Goal: Register for event/course

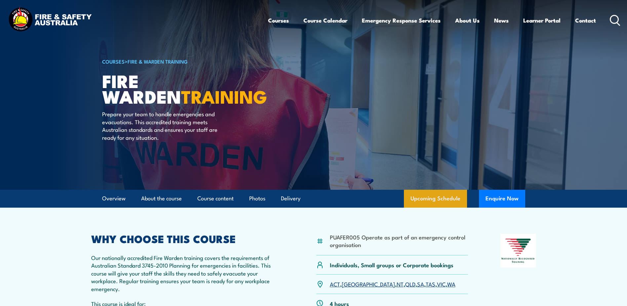
click at [435, 195] on link "Upcoming Schedule" at bounding box center [435, 198] width 63 height 18
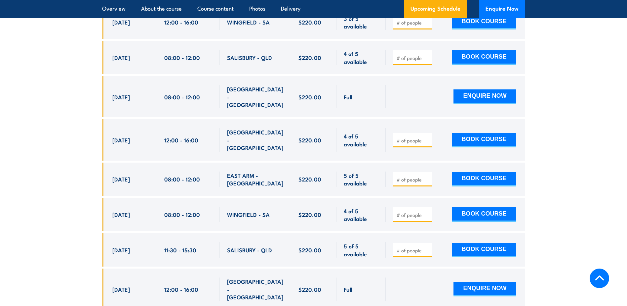
scroll to position [2420, 0]
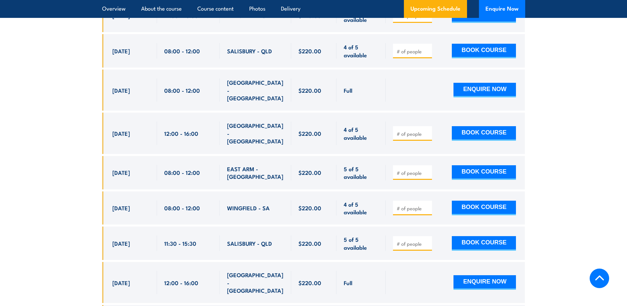
click at [598, 279] on icon at bounding box center [600, 278] width 10 height 10
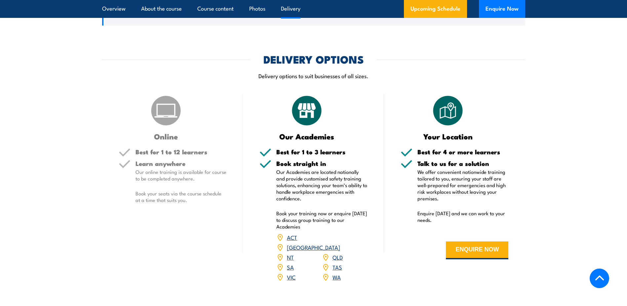
scroll to position [926, 0]
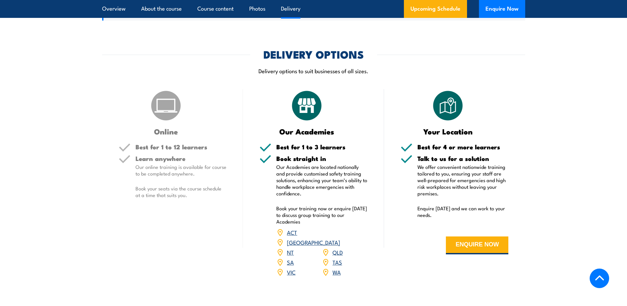
click at [168, 115] on img at bounding box center [165, 105] width 33 height 33
click at [151, 172] on p "Our online training is available for course to be completed anywhere." at bounding box center [181, 169] width 91 height 13
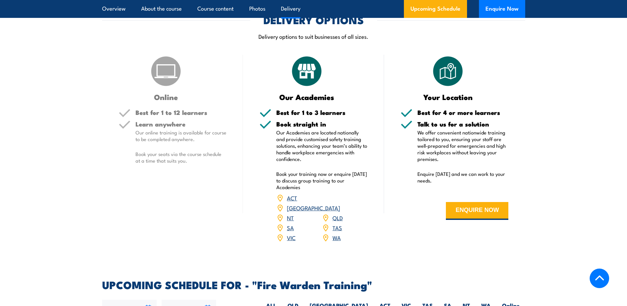
scroll to position [992, 0]
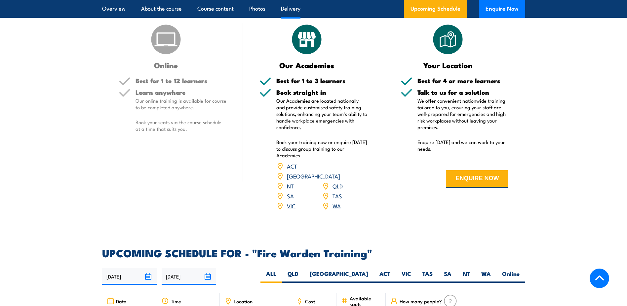
click at [336, 201] on link "WA" at bounding box center [337, 205] width 8 height 8
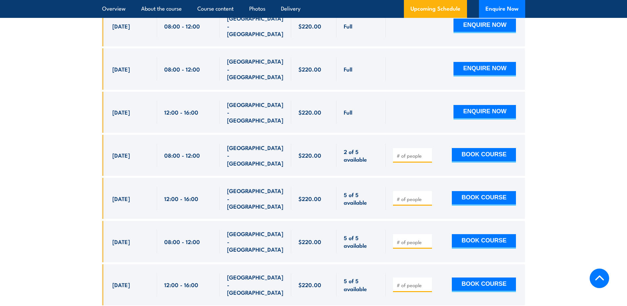
scroll to position [1395, 0]
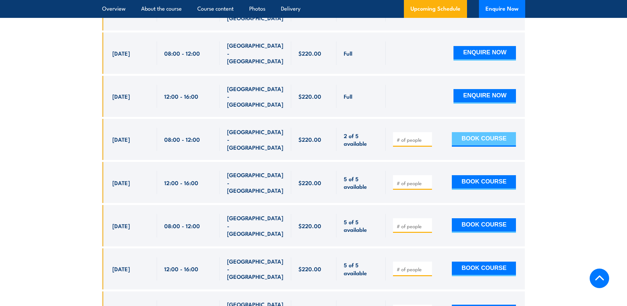
click at [475, 132] on button "BOOK COURSE" at bounding box center [484, 139] width 64 height 15
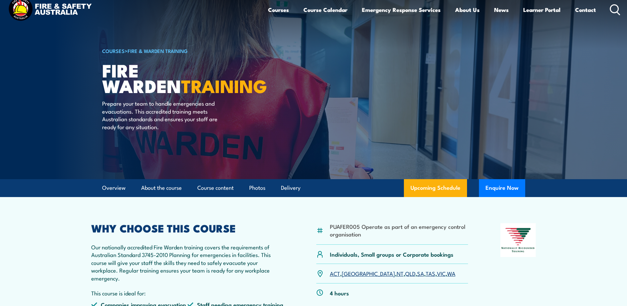
scroll to position [0, 0]
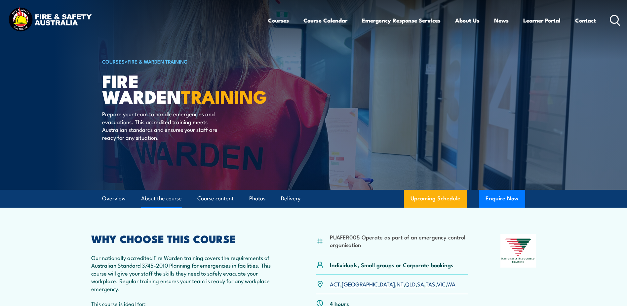
click at [153, 199] on link "About the course" at bounding box center [161, 198] width 41 height 18
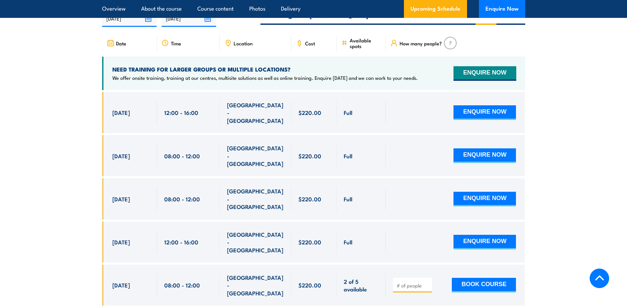
scroll to position [1243, 0]
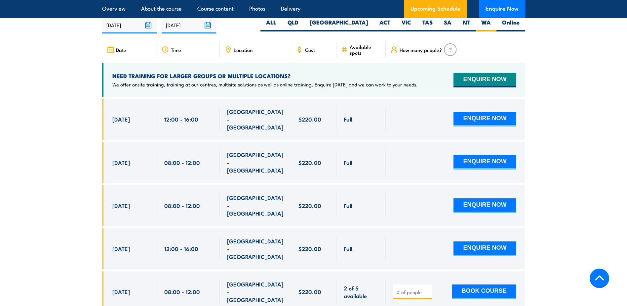
click at [395, 284] on div at bounding box center [412, 291] width 39 height 15
type input "1"
click at [428, 288] on input "1" at bounding box center [413, 291] width 33 height 7
click at [493, 284] on button "BOOK COURSE" at bounding box center [484, 291] width 64 height 15
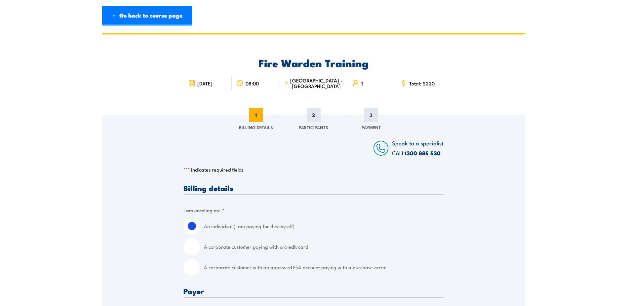
click at [191, 267] on input "A corporate customer with an approved FSA account paying with a purchase order" at bounding box center [192, 267] width 17 height 17
radio input "true"
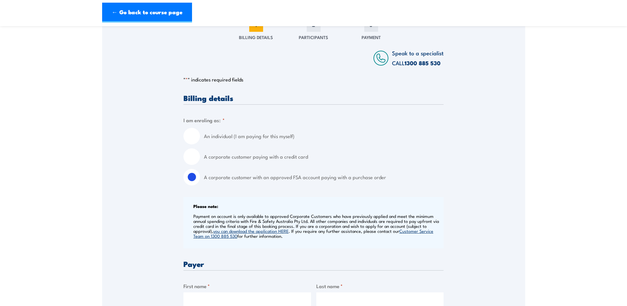
scroll to position [66, 0]
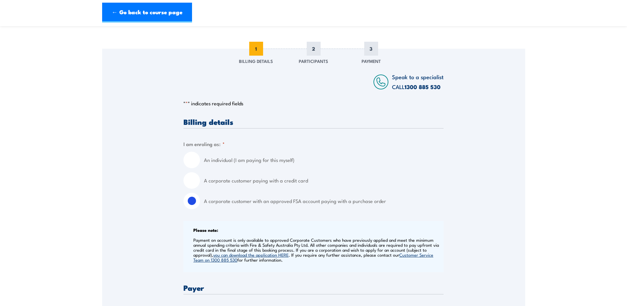
click at [192, 185] on input "A corporate customer paying with a credit card" at bounding box center [192, 180] width 17 height 17
radio input "true"
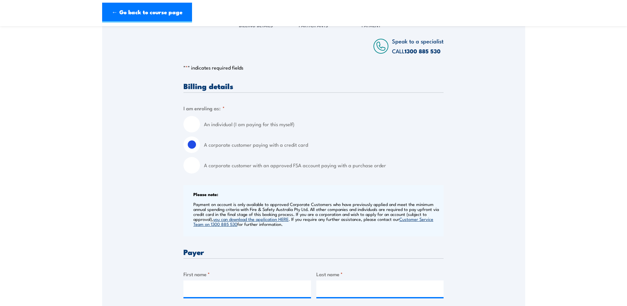
scroll to position [99, 0]
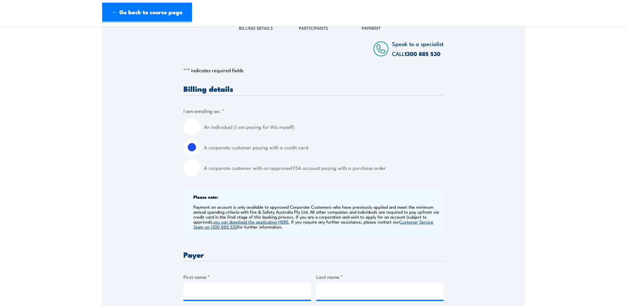
click at [195, 127] on input "An individual (I am paying for this myself)" at bounding box center [192, 126] width 17 height 17
radio input "true"
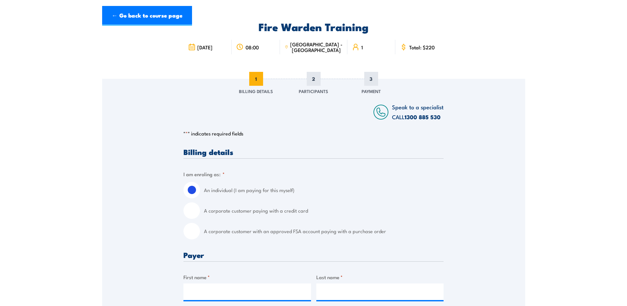
scroll to position [0, 0]
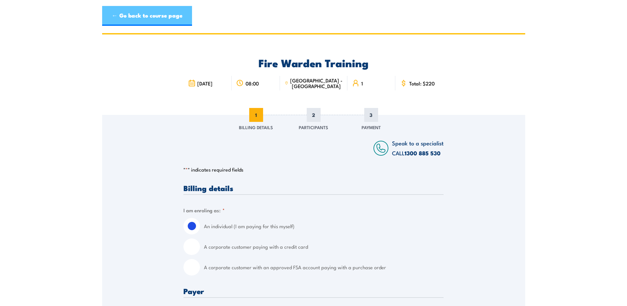
click at [130, 19] on link "← Go back to course page" at bounding box center [147, 16] width 90 height 20
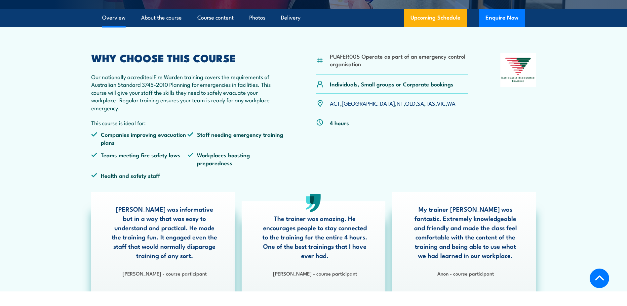
scroll to position [172, 0]
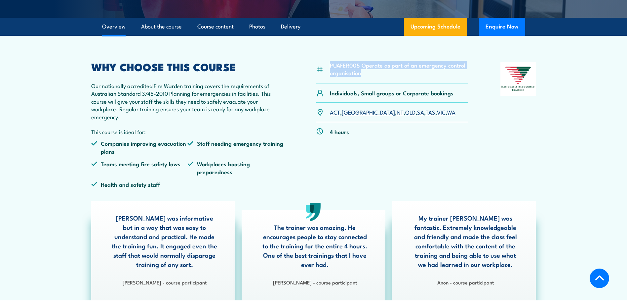
drag, startPoint x: 361, startPoint y: 73, endPoint x: 330, endPoint y: 66, distance: 32.2
click at [330, 66] on li "PUAFER005 Operate as part of an emergency control organisation" at bounding box center [399, 69] width 139 height 16
copy li "PUAFER005 Operate as part of an emergency control organisation"
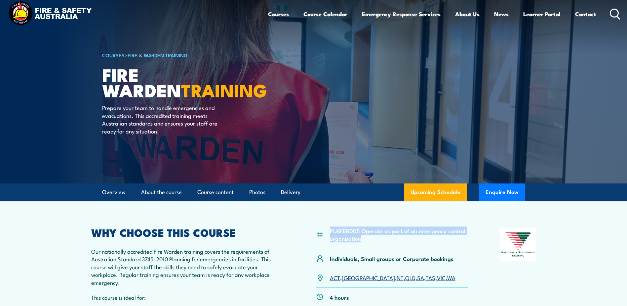
scroll to position [0, 0]
